Goal: Check status: Check status

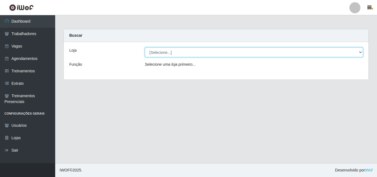
click at [360, 53] on select "[Selecione...] Bemais Supermercados - B5 Anatólia" at bounding box center [254, 52] width 218 height 10
select select "405"
click at [145, 47] on select "[Selecione...] Bemais Supermercados - B5 Anatólia" at bounding box center [254, 52] width 218 height 10
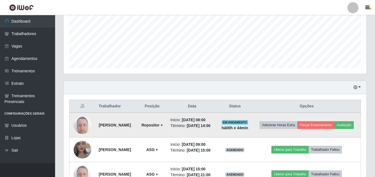
scroll to position [123, 0]
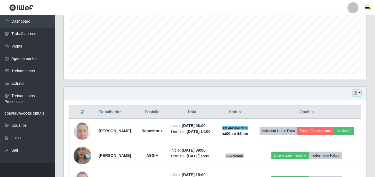
click at [360, 92] on button "button" at bounding box center [358, 93] width 8 height 6
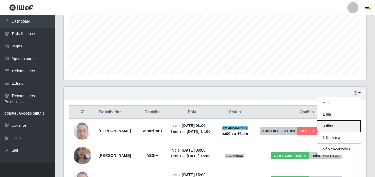
click at [333, 126] on button "3 dias" at bounding box center [339, 126] width 44 height 12
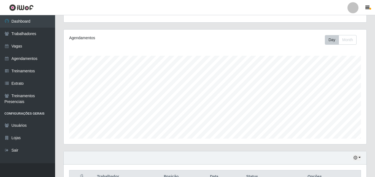
scroll to position [0, 0]
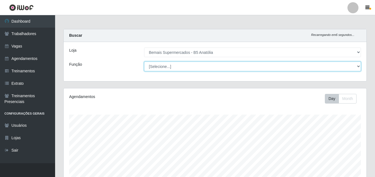
click at [360, 65] on select "[Selecione...] ASG ASG + ASG ++ Auxiliar de Estacionamento Auxiliar de Estacion…" at bounding box center [252, 67] width 217 height 10
click at [144, 62] on select "[Selecione...] ASG ASG + ASG ++ Auxiliar de Estacionamento Auxiliar de Estacion…" at bounding box center [252, 67] width 217 height 10
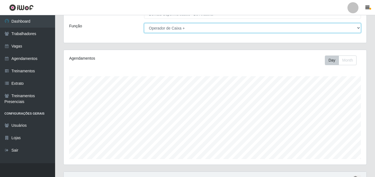
scroll to position [91, 0]
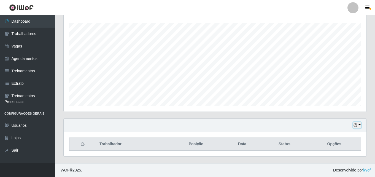
click at [359, 125] on button "button" at bounding box center [358, 125] width 8 height 6
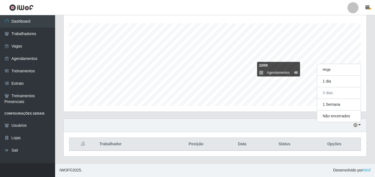
scroll to position [114, 303]
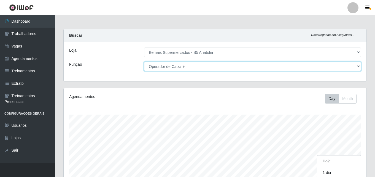
drag, startPoint x: 359, startPoint y: 66, endPoint x: 356, endPoint y: 68, distance: 3.3
click at [359, 66] on select "[Selecione...] ASG ASG + ASG ++ Auxiliar de Estacionamento Auxiliar de Estacion…" at bounding box center [252, 67] width 217 height 10
select select "73"
click at [144, 62] on select "[Selecione...] ASG ASG + ASG ++ Auxiliar de Estacionamento Auxiliar de Estacion…" at bounding box center [252, 67] width 217 height 10
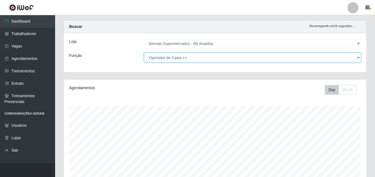
scroll to position [0, 0]
